Goal: Task Accomplishment & Management: Manage account settings

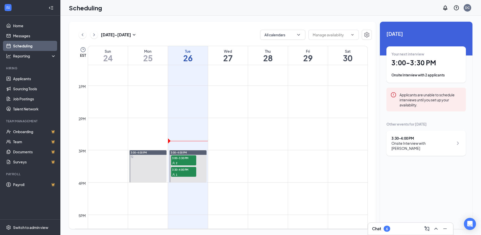
scroll to position [424, 0]
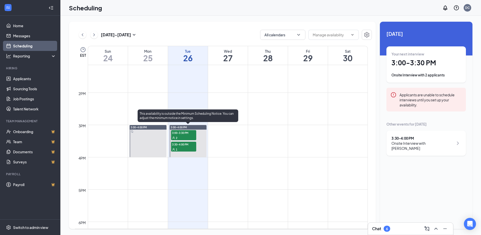
click at [183, 132] on span "3:00-3:30 PM" at bounding box center [183, 132] width 25 height 5
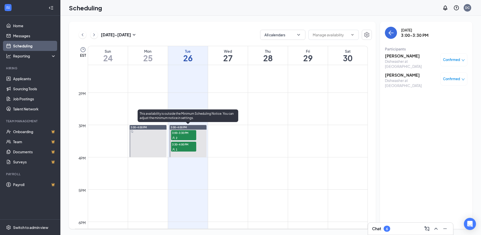
click at [177, 145] on span "3:30-4:00 PM" at bounding box center [183, 143] width 25 height 5
click at [175, 136] on div "2" at bounding box center [183, 137] width 25 height 5
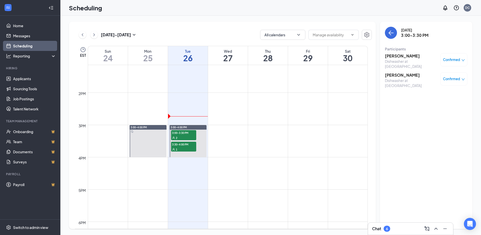
click at [414, 55] on h3 "[PERSON_NAME]" at bounding box center [411, 56] width 53 height 6
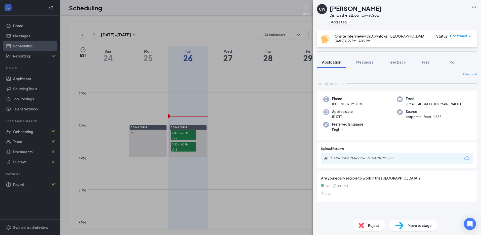
click at [466, 158] on icon "Download" at bounding box center [467, 158] width 6 height 6
click at [185, 136] on div "CW [PERSON_NAME] Dishwasher at Downtown Crown Add a tag Onsite Interview with D…" at bounding box center [240, 117] width 481 height 235
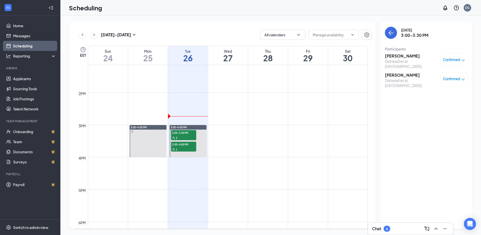
click at [403, 75] on h3 "[PERSON_NAME]" at bounding box center [411, 75] width 53 height 6
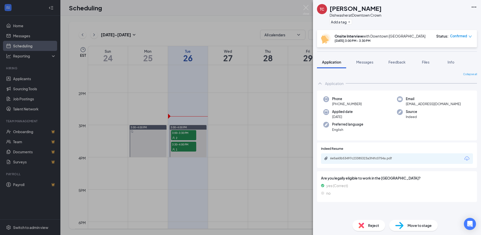
click at [466, 159] on icon "Download" at bounding box center [467, 158] width 6 height 6
click at [192, 145] on div "TC [PERSON_NAME] Dishwasher at Downtown Crown Add a tag Onsite Interview with D…" at bounding box center [240, 117] width 481 height 235
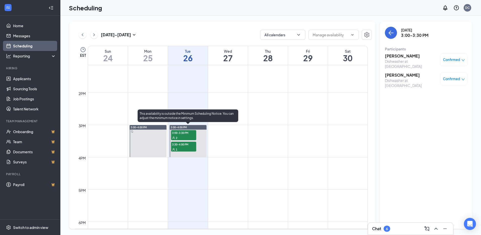
click at [180, 145] on span "3:30-4:00 PM" at bounding box center [183, 143] width 25 height 5
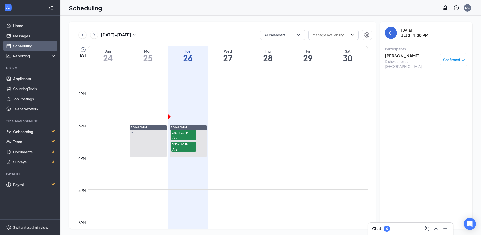
click at [415, 56] on h3 "[PERSON_NAME]" at bounding box center [411, 56] width 53 height 6
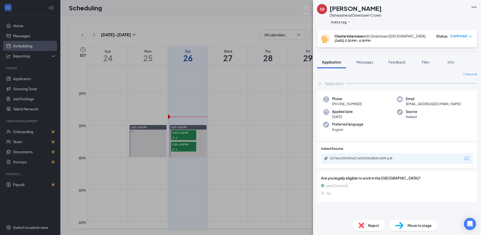
click at [468, 160] on icon "Download" at bounding box center [467, 158] width 6 height 6
